Goal: Task Accomplishment & Management: Use online tool/utility

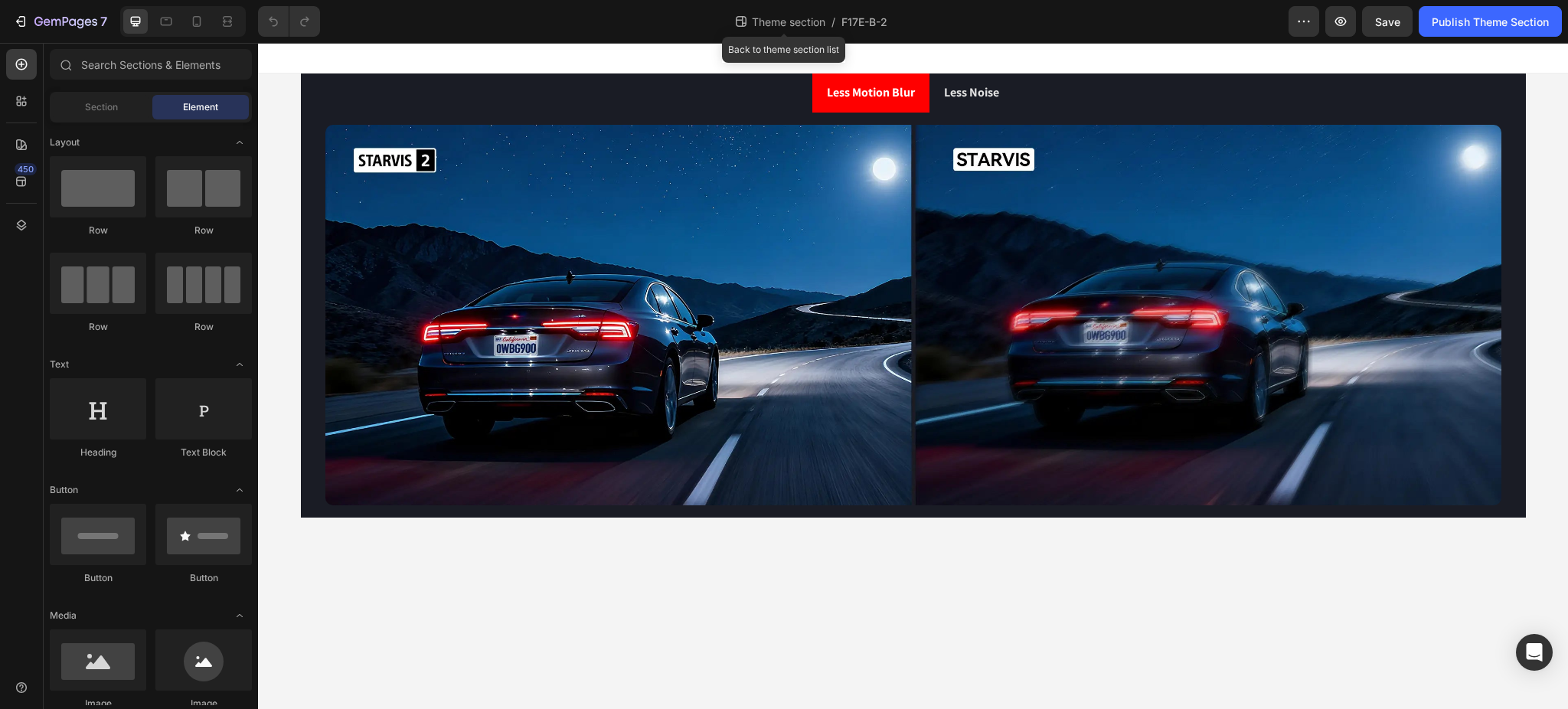
click at [793, 17] on span "Theme section" at bounding box center [789, 21] width 80 height 16
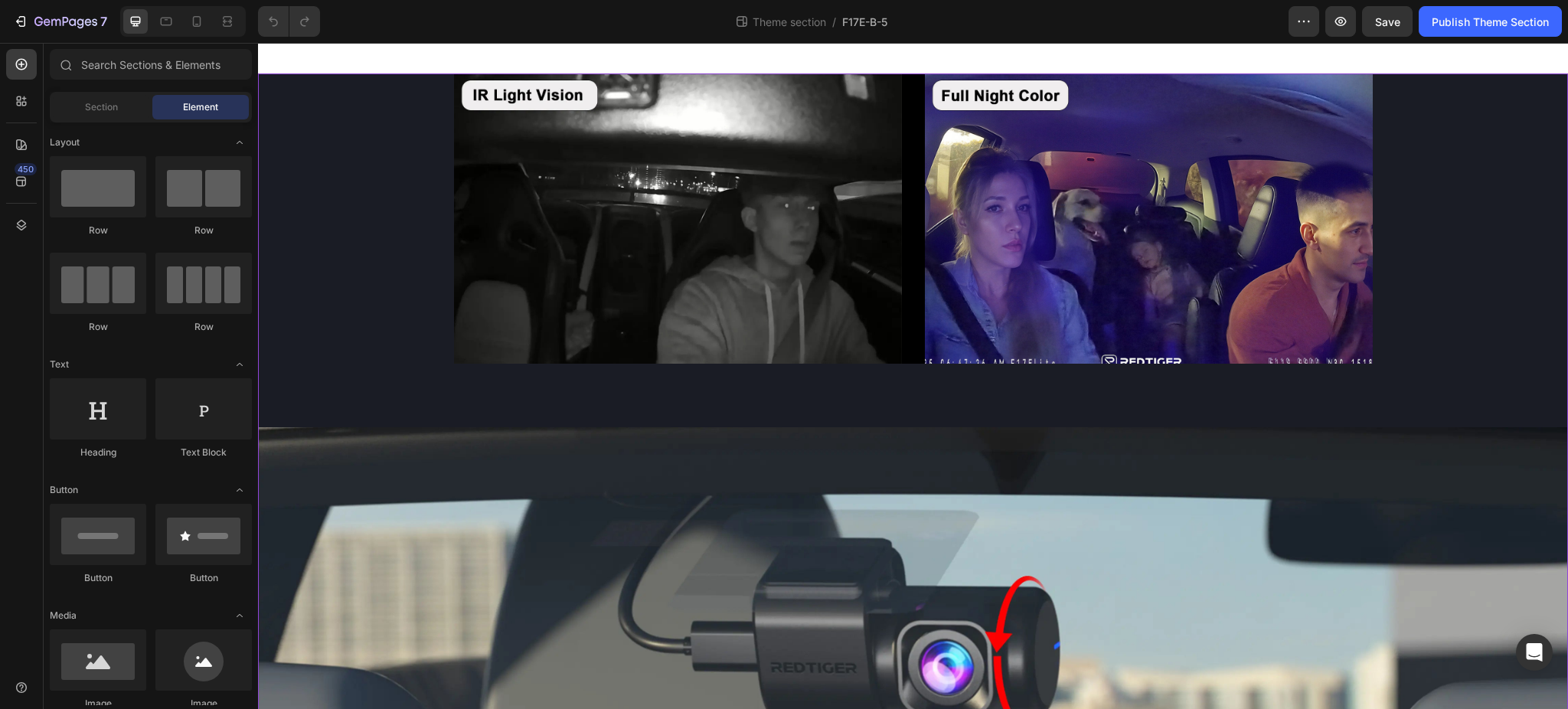
scroll to position [173, 0]
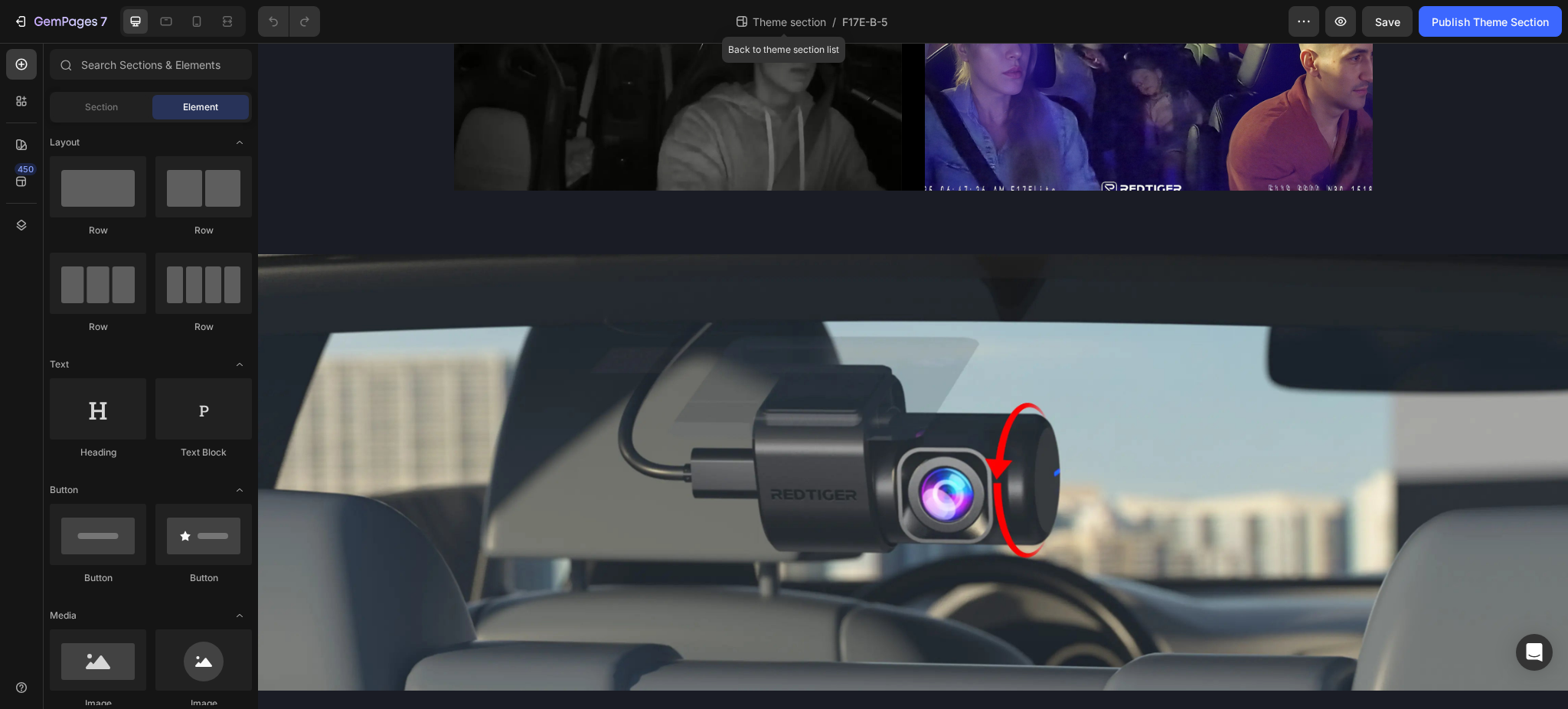
click at [774, 17] on span "Theme section" at bounding box center [790, 21] width 80 height 16
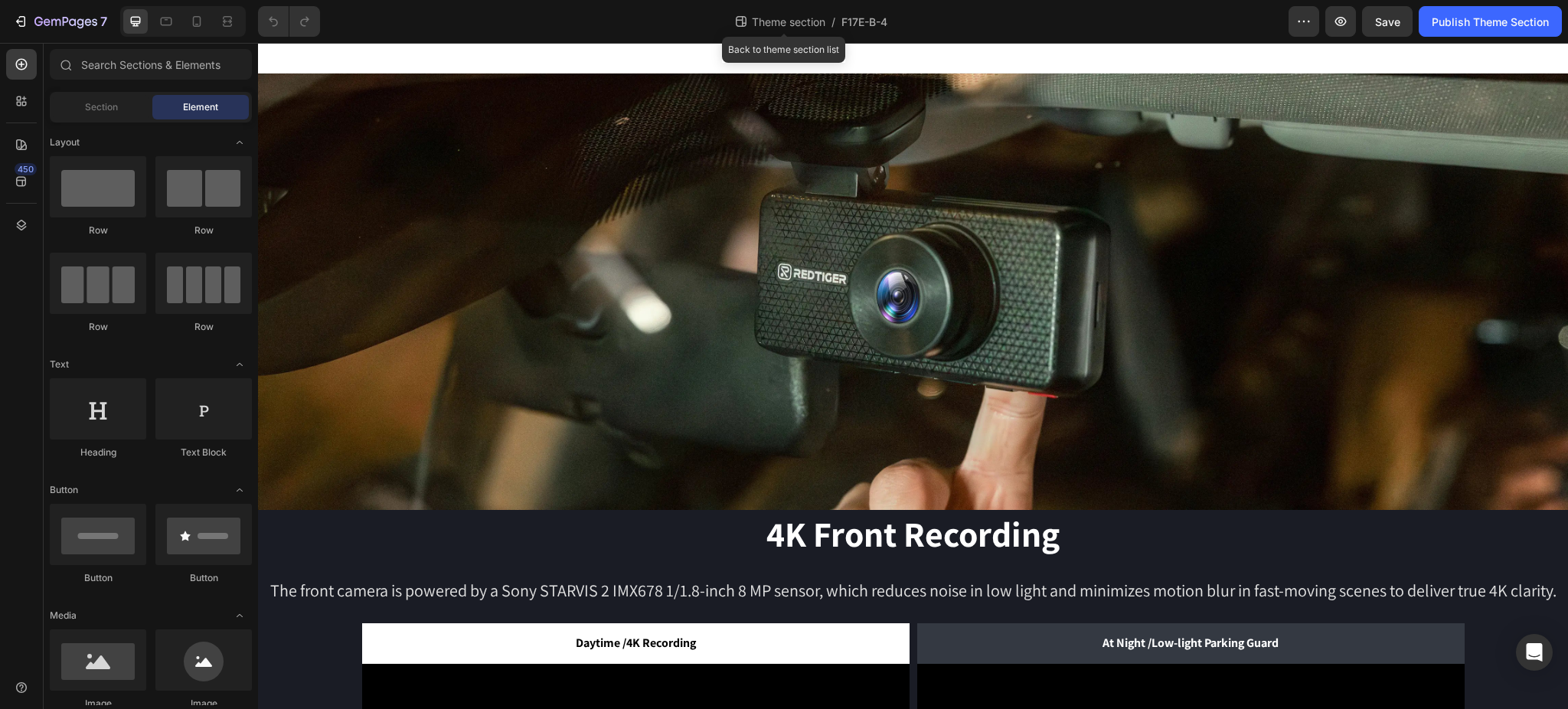
click at [781, 20] on span "Theme section" at bounding box center [789, 21] width 80 height 16
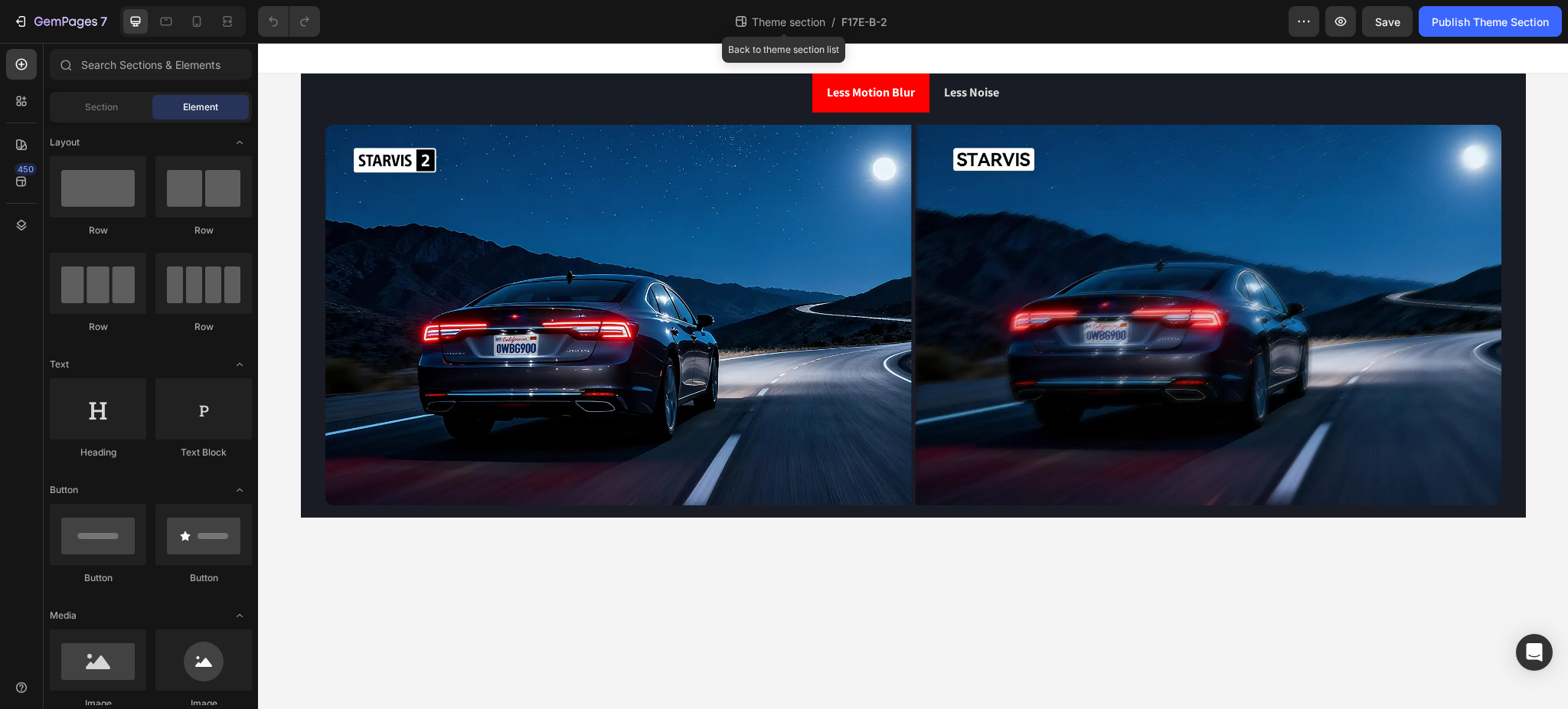
click at [777, 24] on span "Theme section" at bounding box center [789, 21] width 80 height 16
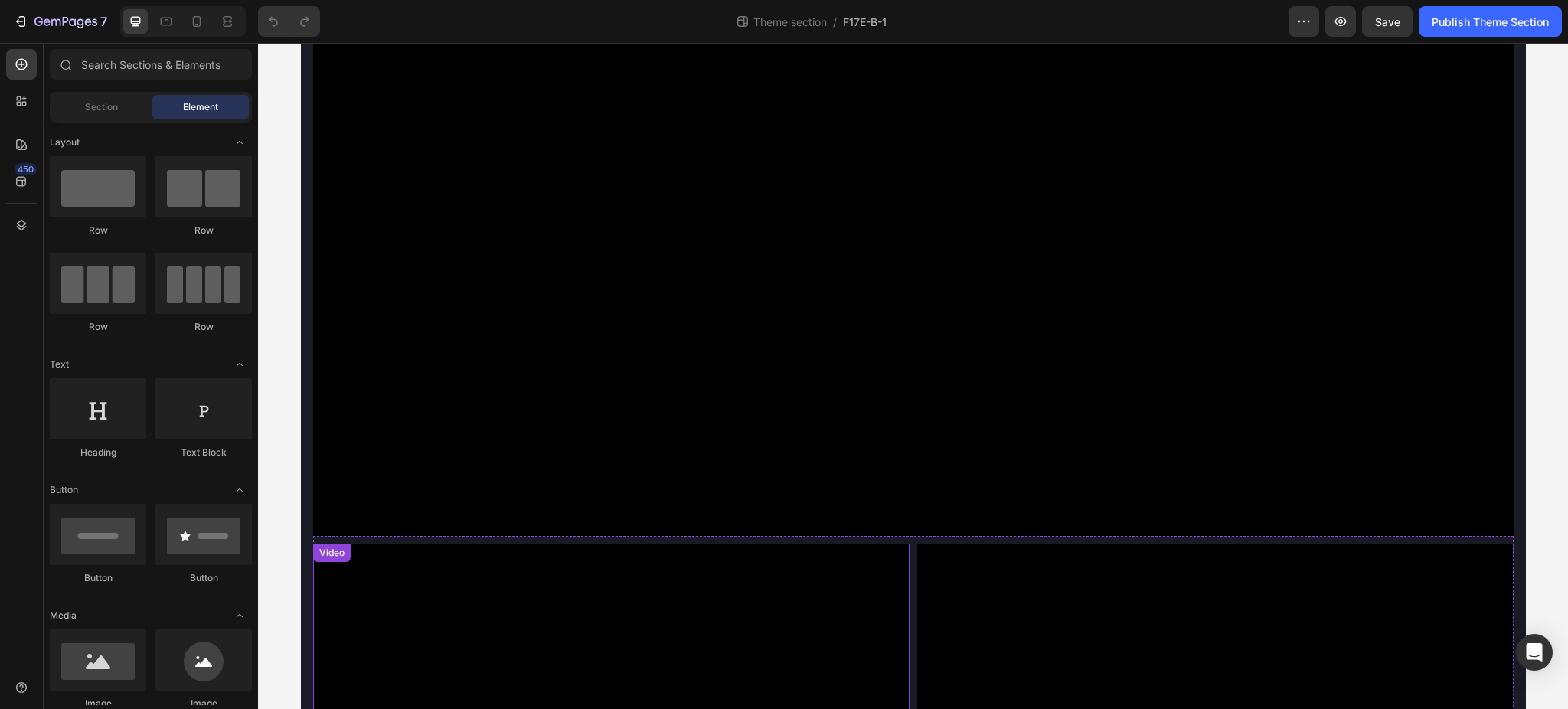
scroll to position [265, 0]
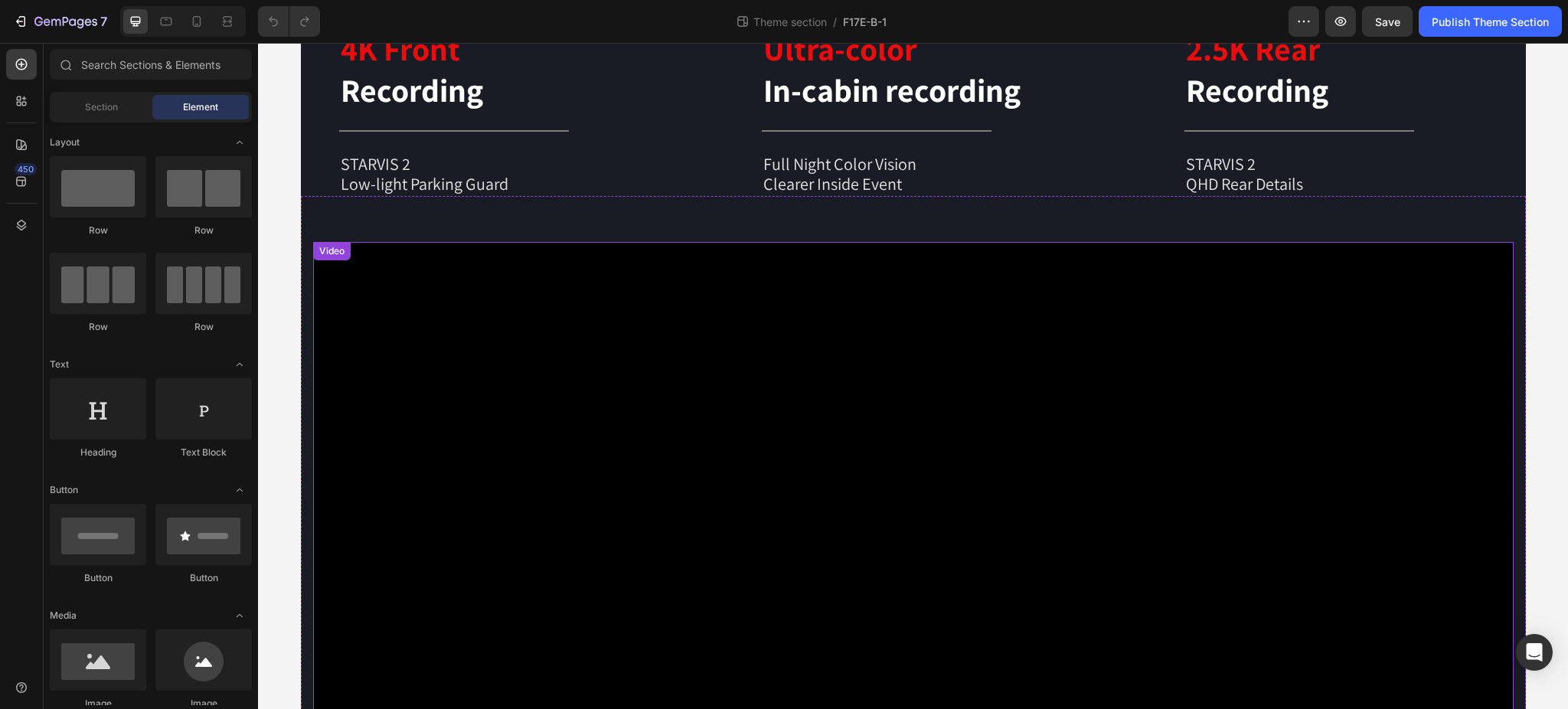
click at [609, 423] on video at bounding box center [914, 542] width 1200 height 600
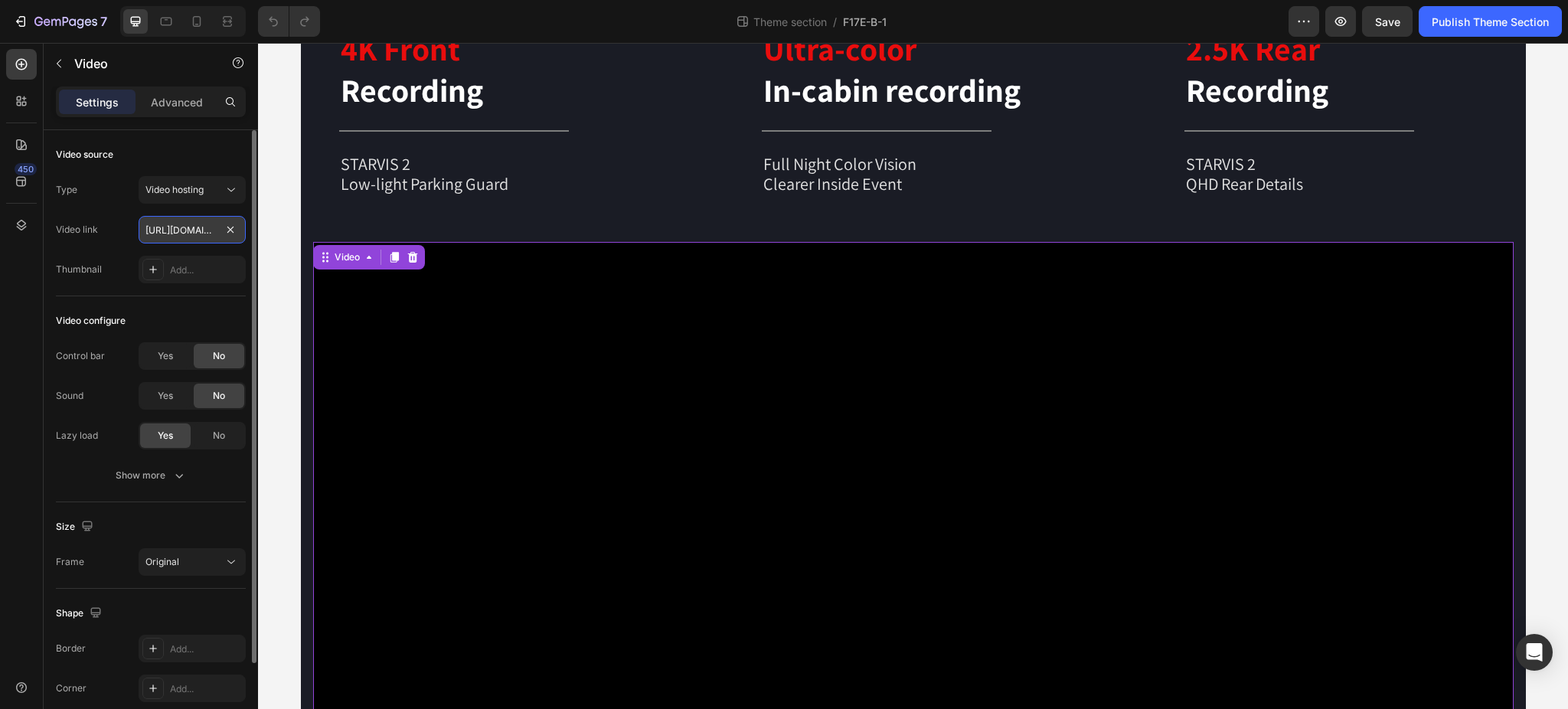
click at [190, 222] on input "[URL][DOMAIN_NAME]" at bounding box center [192, 230] width 107 height 28
paste input "bc26a99922cc44388e8e9062d9ff5d99"
type input "[URL][DOMAIN_NAME]"
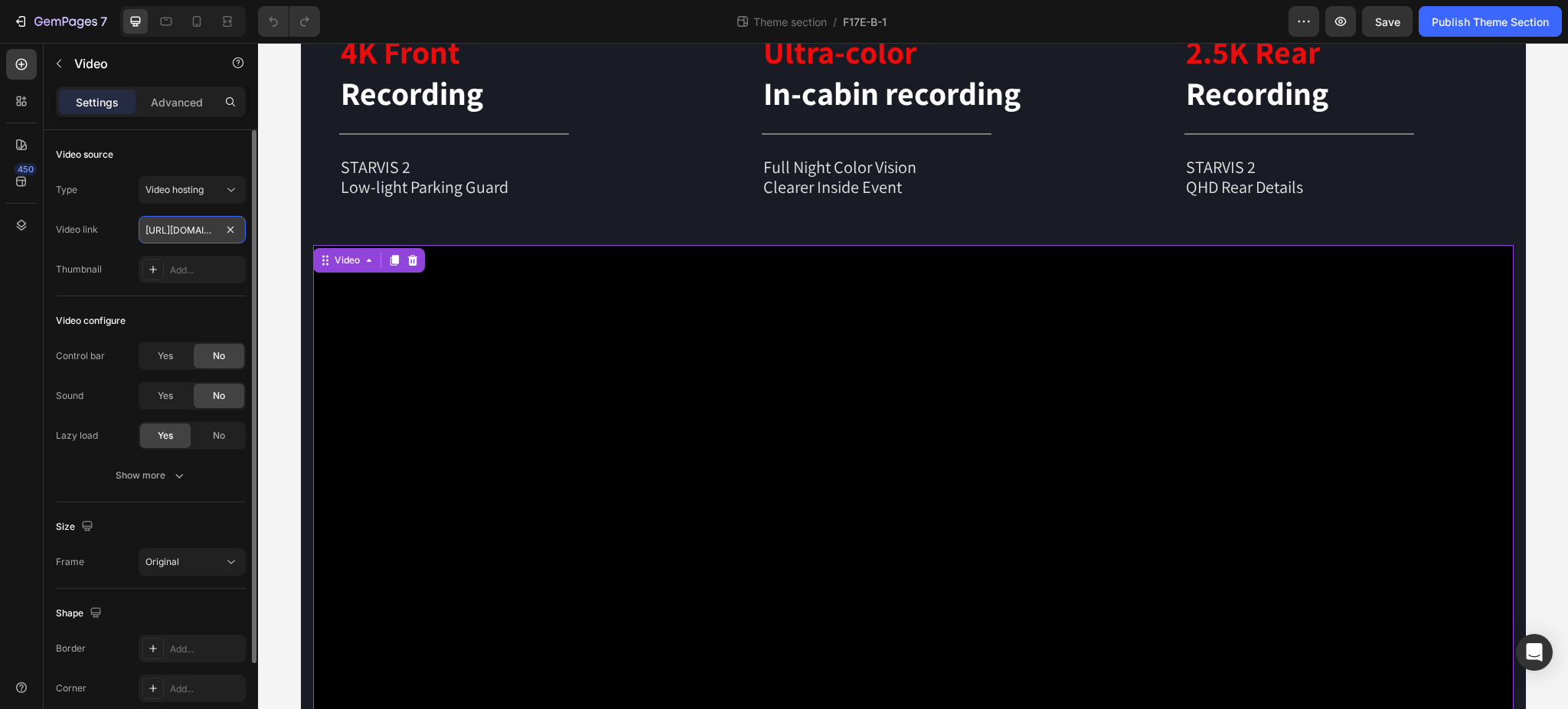
scroll to position [0, 292]
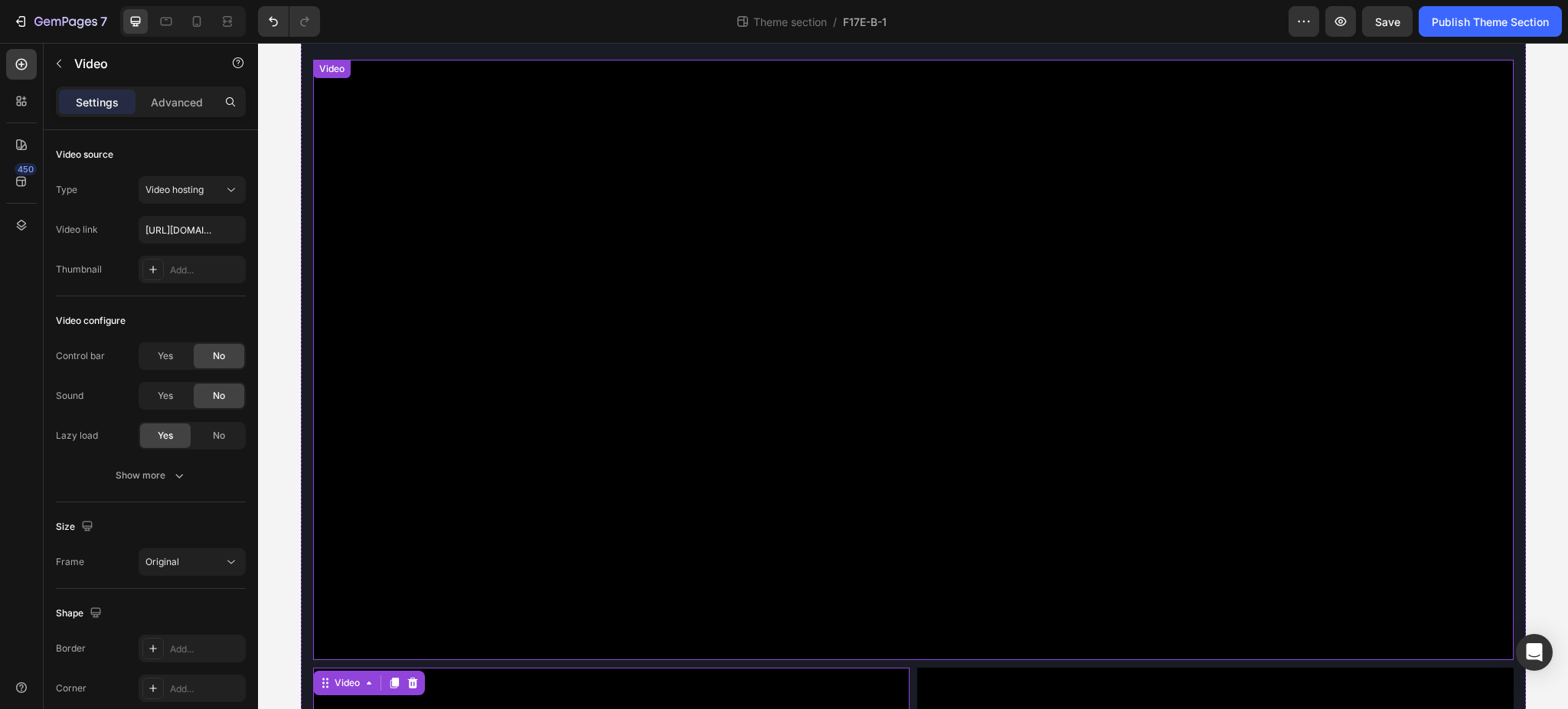
scroll to position [571, 0]
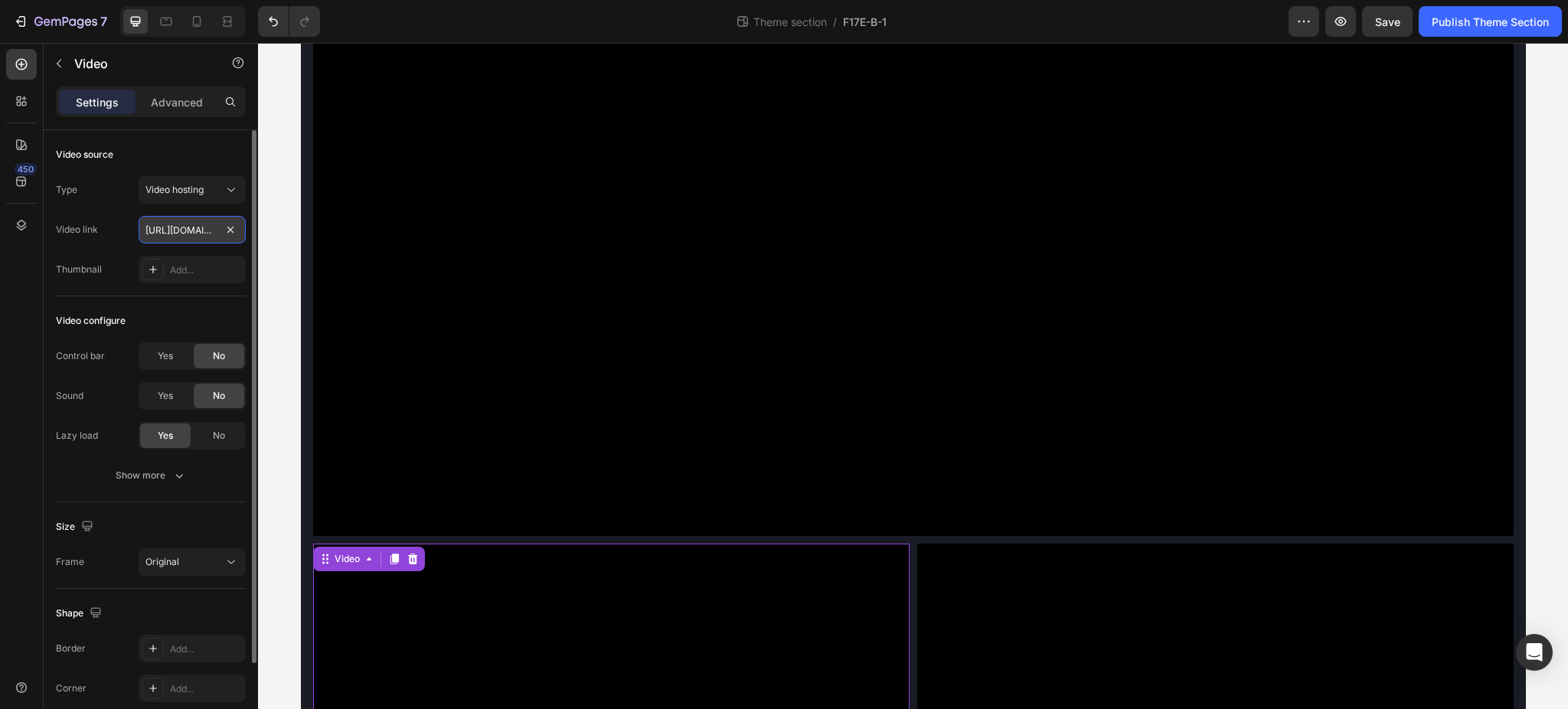
click at [180, 226] on input "[URL][DOMAIN_NAME]" at bounding box center [192, 230] width 107 height 28
paste input "c3da6a77099438ca4dfa7e0569fd440"
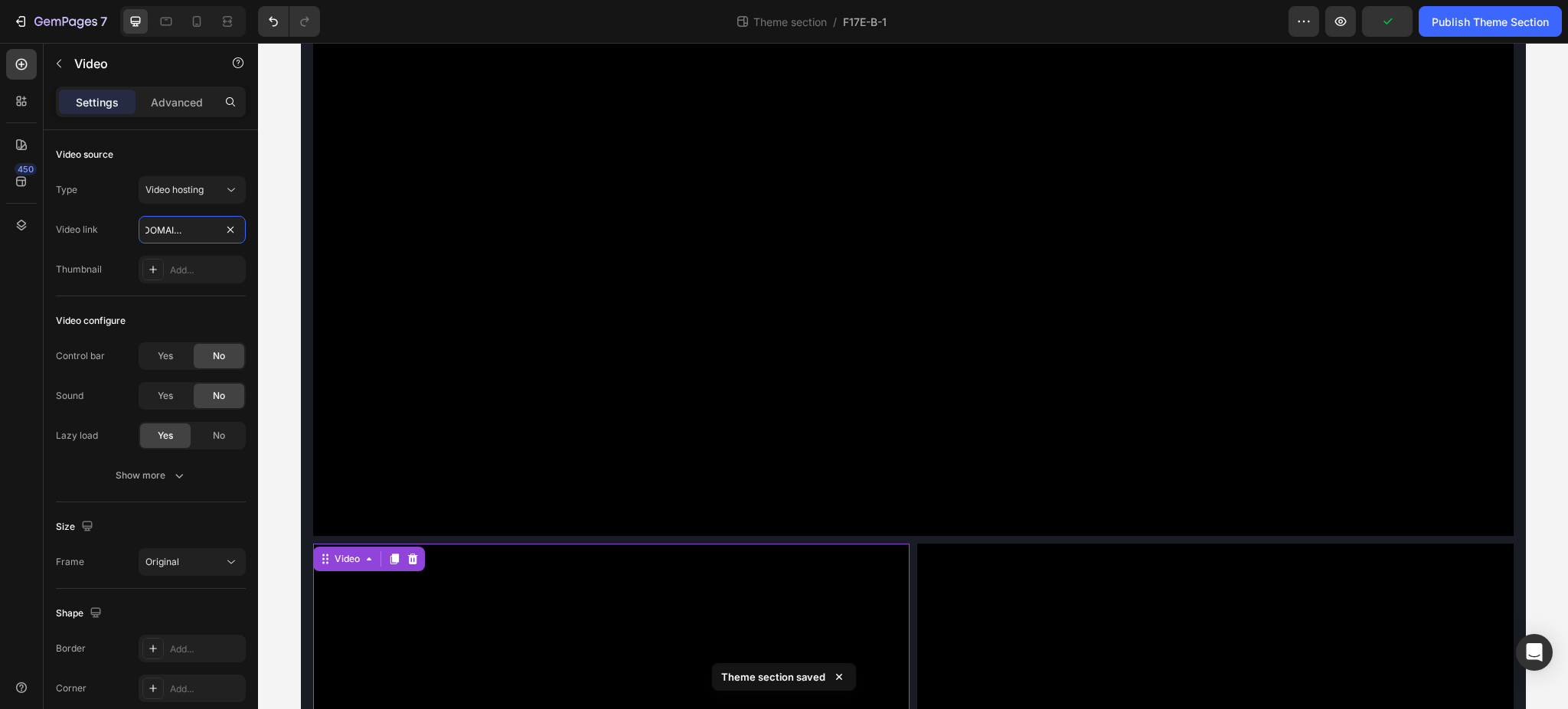
type input "[URL][DOMAIN_NAME]"
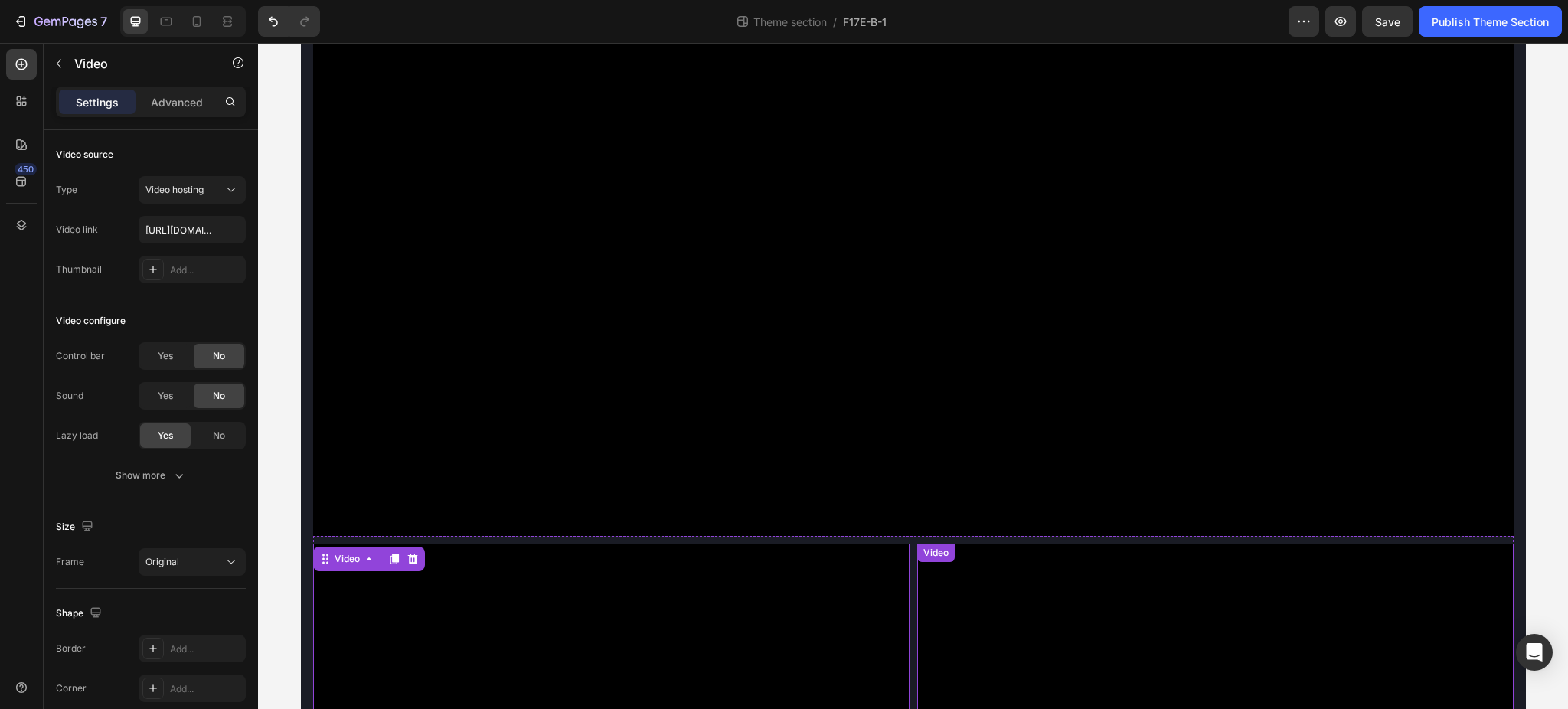
click at [1082, 543] on video at bounding box center [1215, 692] width 596 height 299
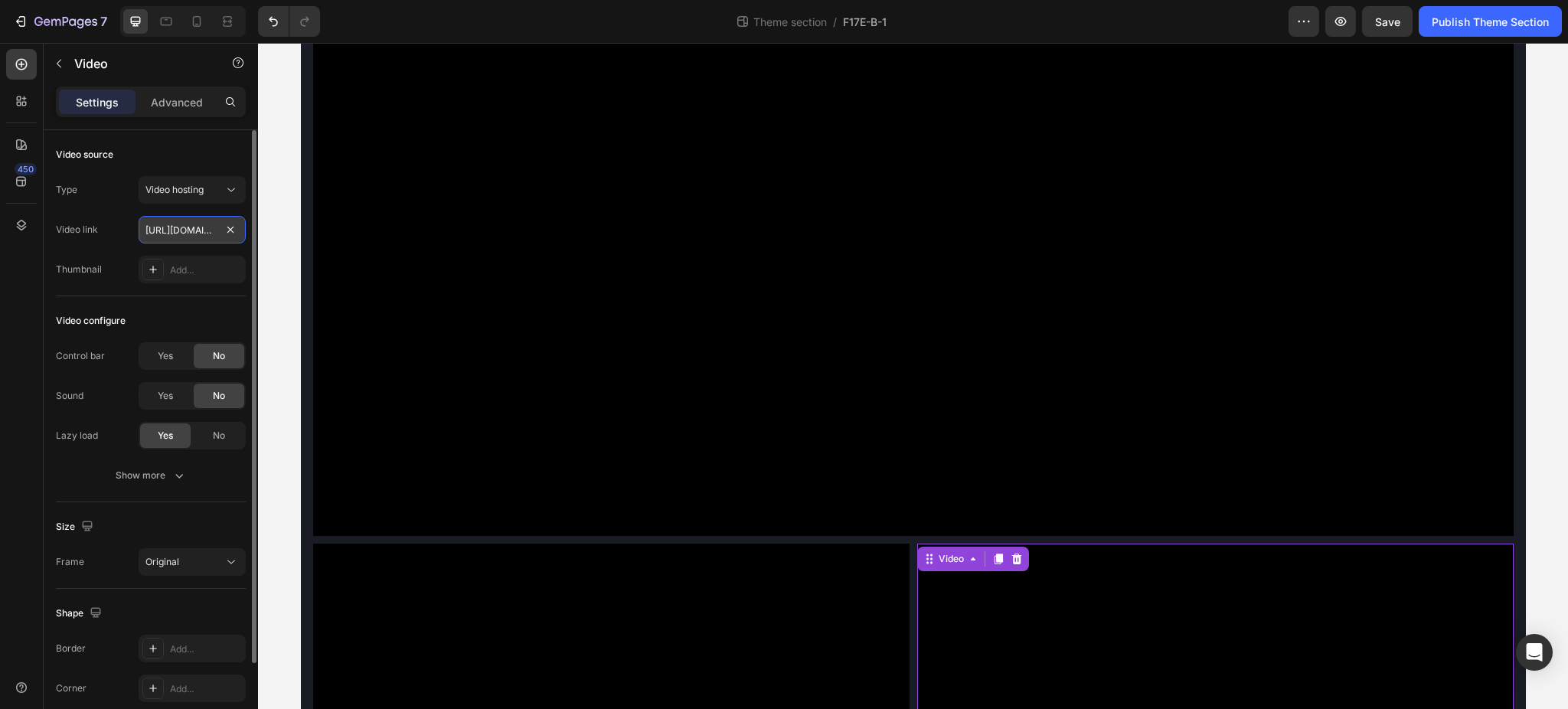
click at [176, 226] on input "[URL][DOMAIN_NAME]" at bounding box center [192, 230] width 107 height 28
paste input "7a8e1a80e1f443a7b2548322b81d90b9"
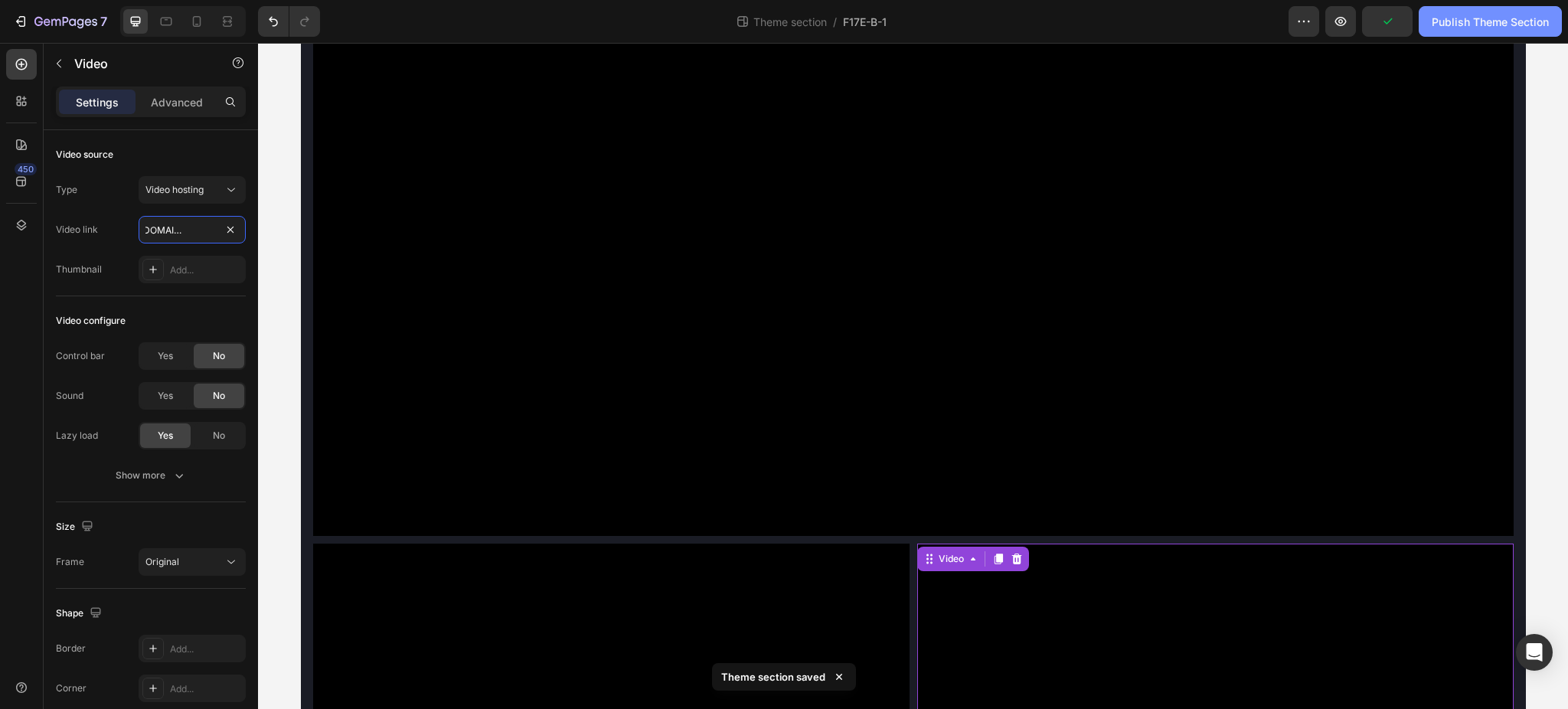
type input "[URL][DOMAIN_NAME]"
click at [1493, 23] on div "Publish Theme Section" at bounding box center [1491, 21] width 117 height 16
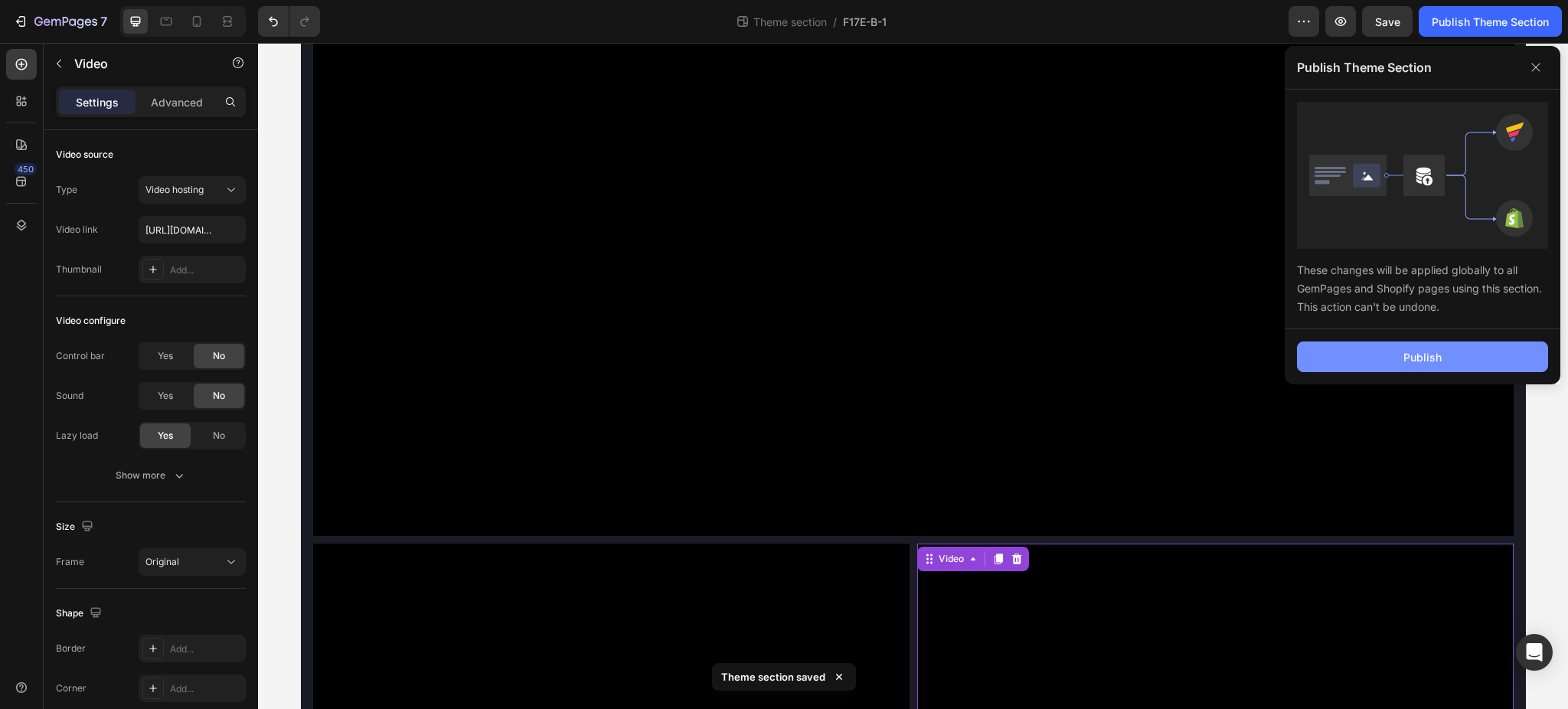
click at [1446, 364] on button "Publish" at bounding box center [1423, 356] width 251 height 31
